Goal: Transaction & Acquisition: Purchase product/service

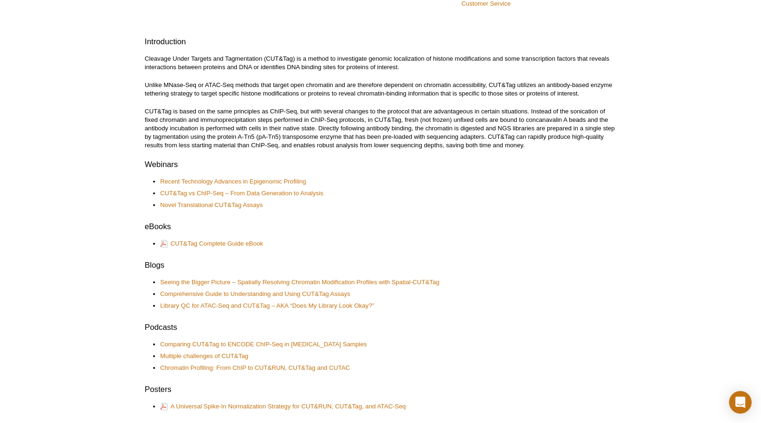
scroll to position [245, 0]
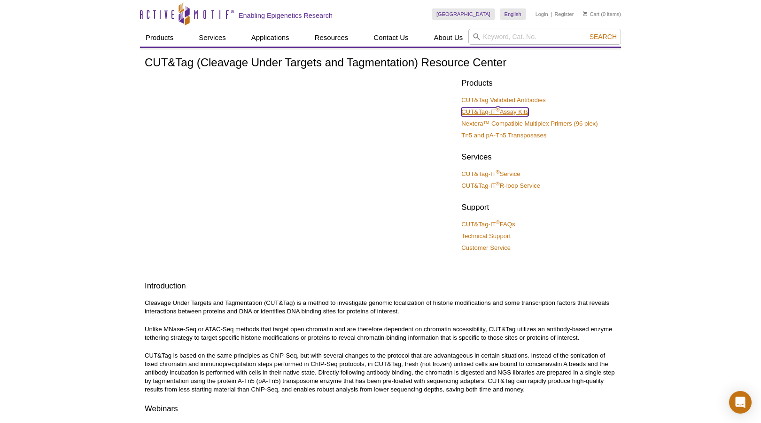
click at [523, 113] on link "CUT&Tag-IT ® Assay Kits" at bounding box center [495, 112] width 67 height 8
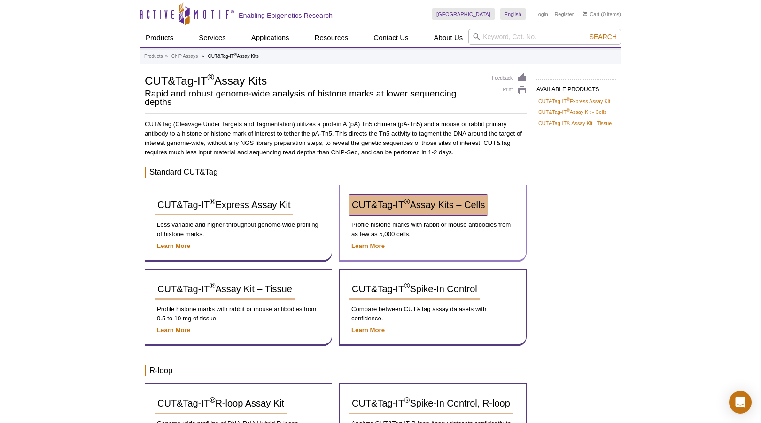
click at [451, 204] on span "CUT&Tag-IT ® Assay Kits – Cells" at bounding box center [418, 204] width 133 height 10
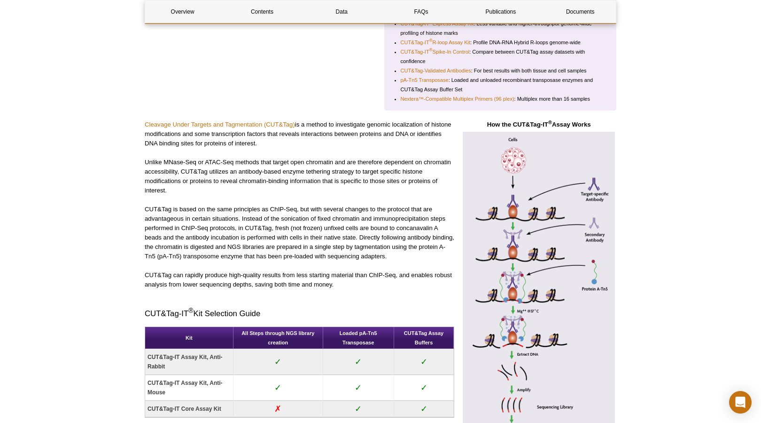
scroll to position [344, 0]
